Goal: Information Seeking & Learning: Learn about a topic

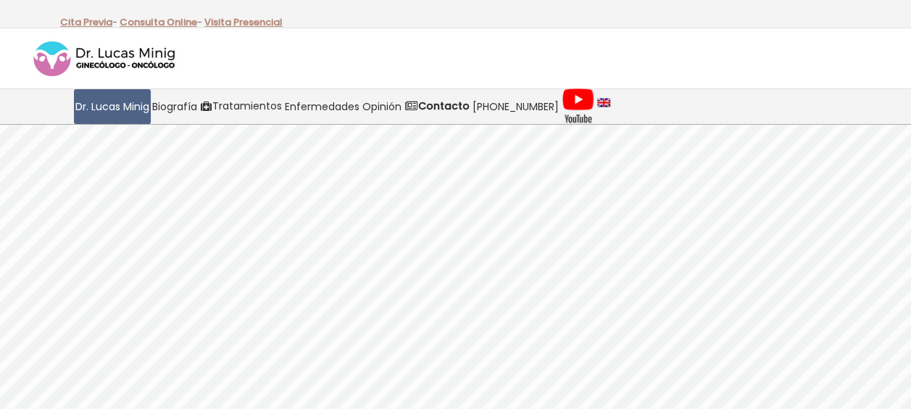
click at [374, 104] on span "Opinión" at bounding box center [381, 107] width 39 height 17
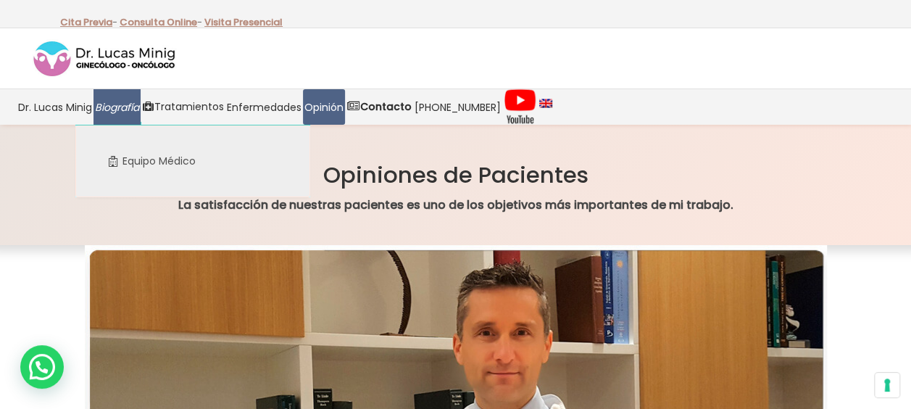
click at [107, 99] on span "Biografía" at bounding box center [117, 107] width 44 height 17
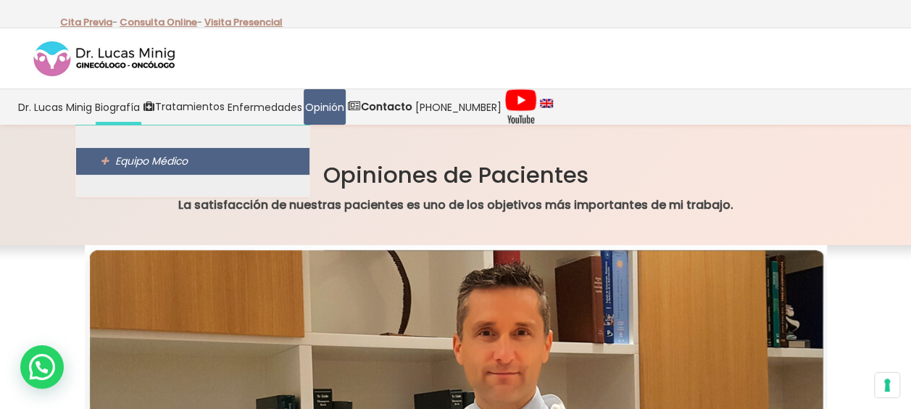
click at [139, 163] on span "Equipo Médico" at bounding box center [151, 161] width 72 height 14
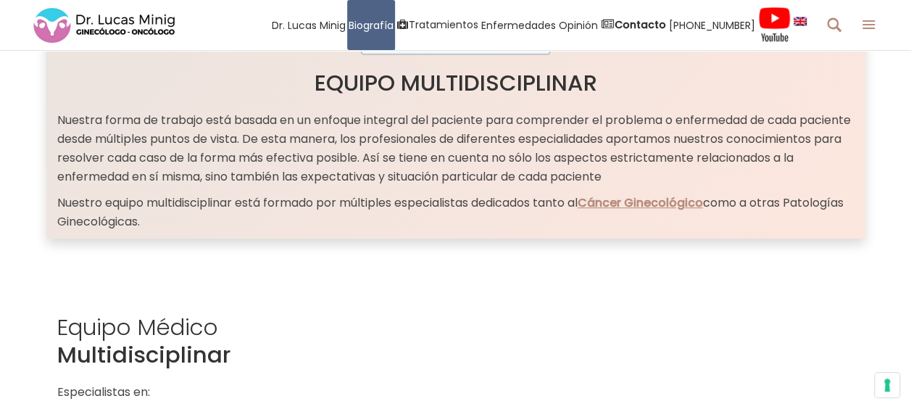
scroll to position [290, 0]
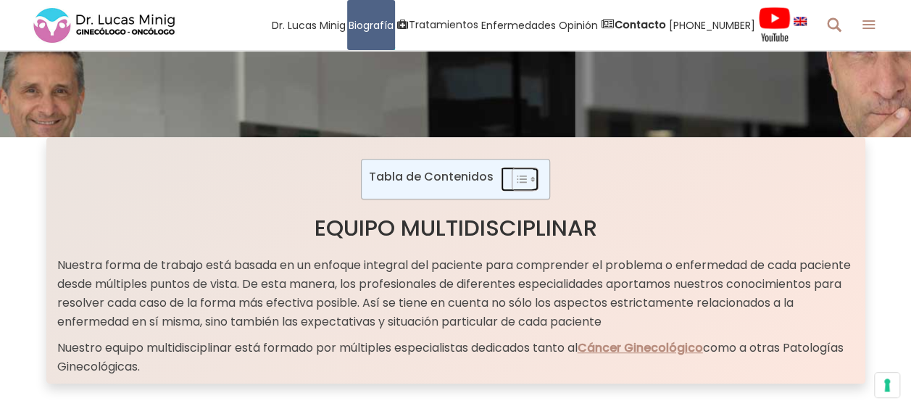
click at [520, 176] on icon "Toggle Table of Content" at bounding box center [522, 179] width 14 height 14
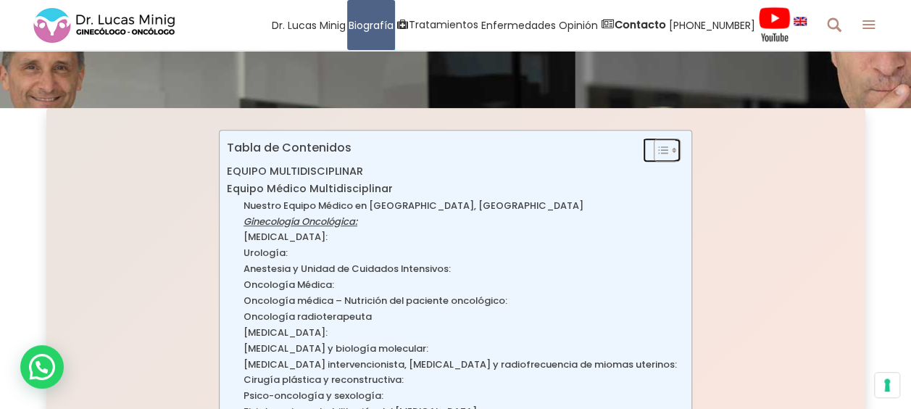
scroll to position [362, 0]
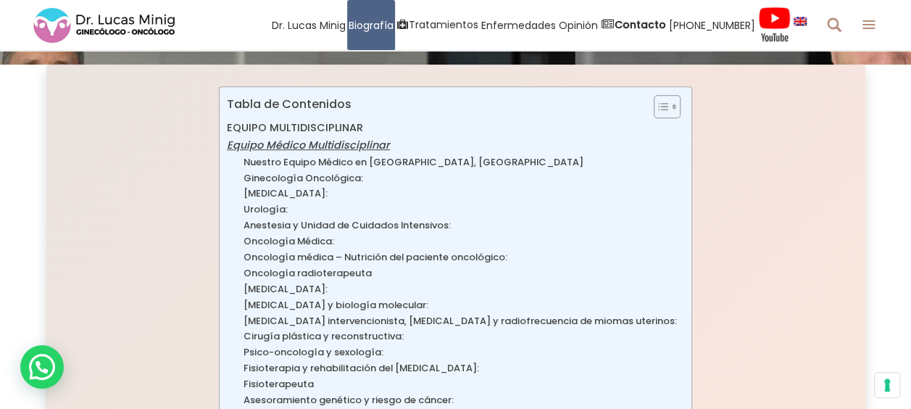
click at [315, 142] on link "Equipo Médico Multidisciplinar" at bounding box center [308, 145] width 163 height 17
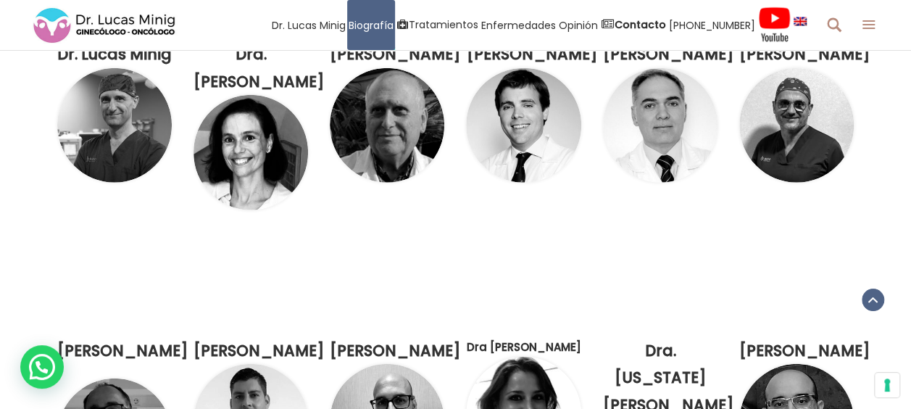
scroll to position [1790, 0]
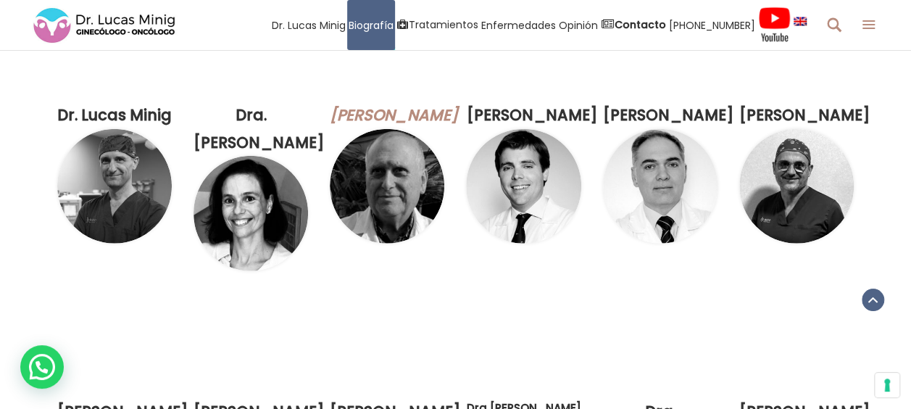
click at [387, 125] on link "Dr. David Dávila" at bounding box center [394, 114] width 128 height 21
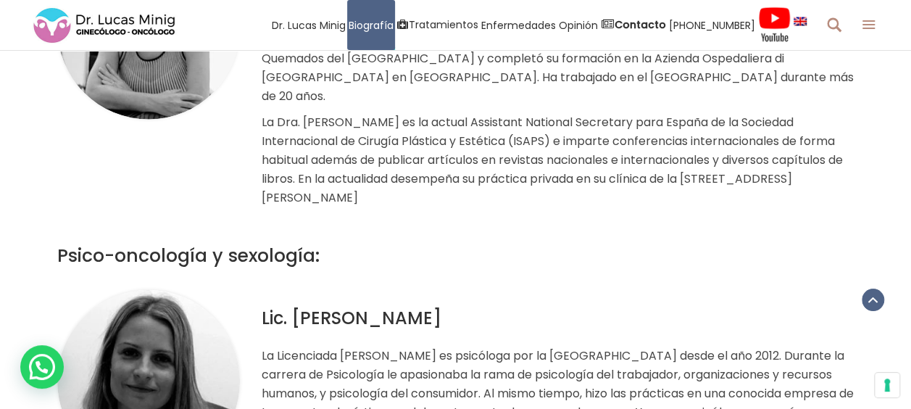
scroll to position [7152, 0]
